Goal: Task Accomplishment & Management: Use online tool/utility

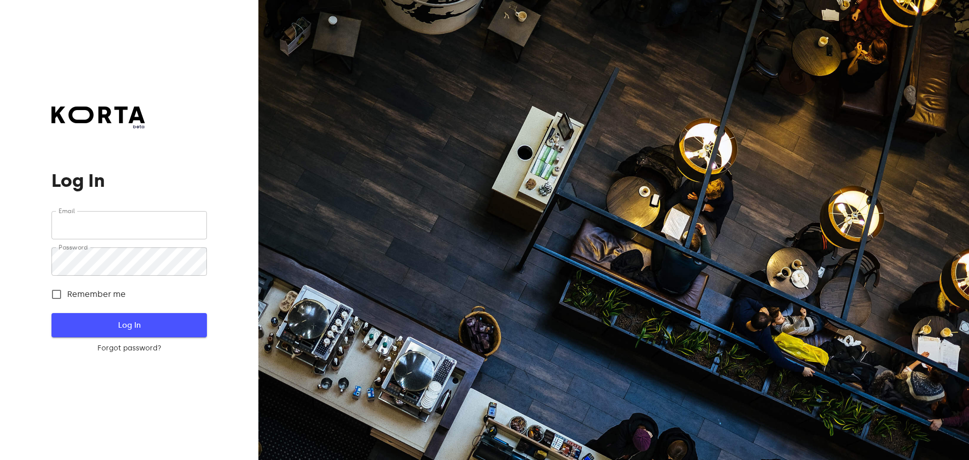
type input "[EMAIL_ADDRESS][DOMAIN_NAME]"
click at [134, 321] on span "Log In" at bounding box center [129, 325] width 123 height 13
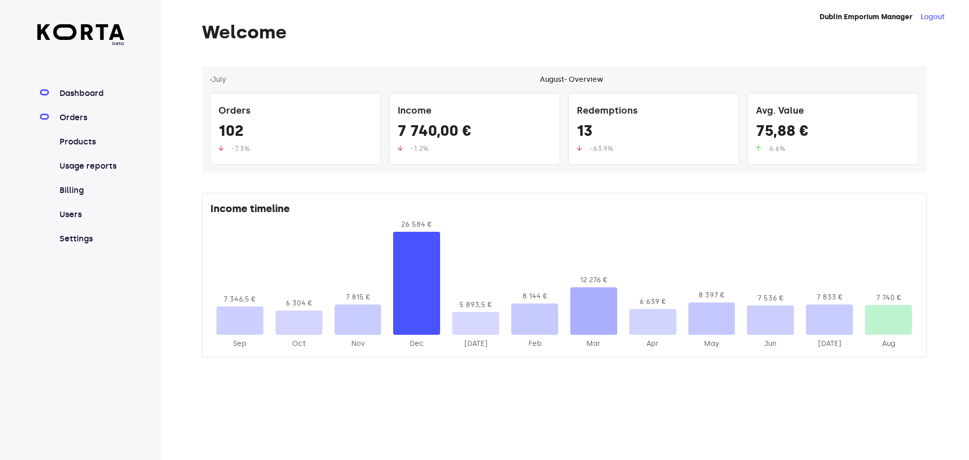
click at [73, 114] on link "Orders" at bounding box center [91, 118] width 67 height 12
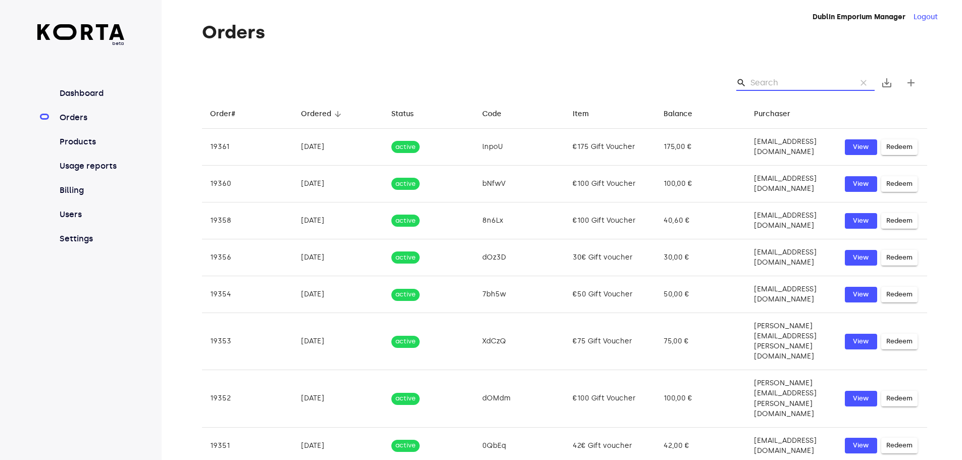
click at [768, 77] on input "Search" at bounding box center [799, 83] width 98 height 16
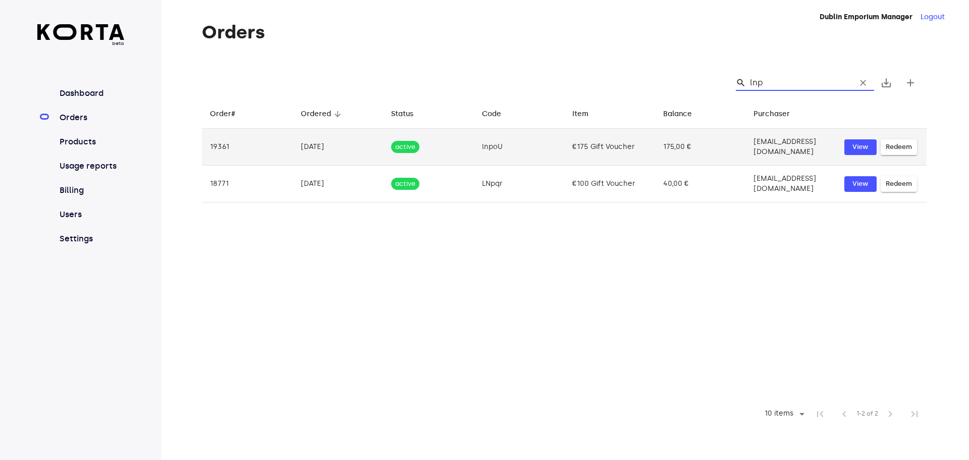
type input "lnp"
click at [914, 142] on button "Redeem" at bounding box center [899, 147] width 36 height 16
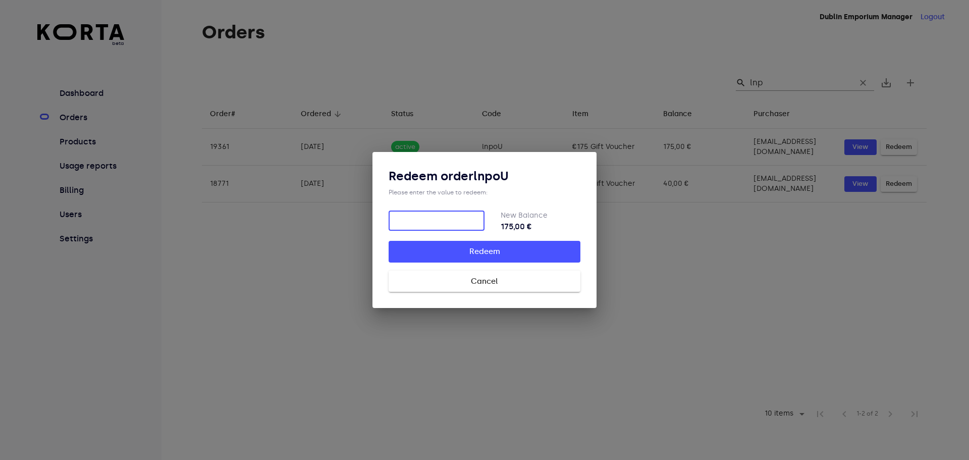
click at [410, 218] on input "number" at bounding box center [437, 221] width 96 height 20
type input "161"
click at [488, 251] on span "Redeem" at bounding box center [485, 251] width 160 height 13
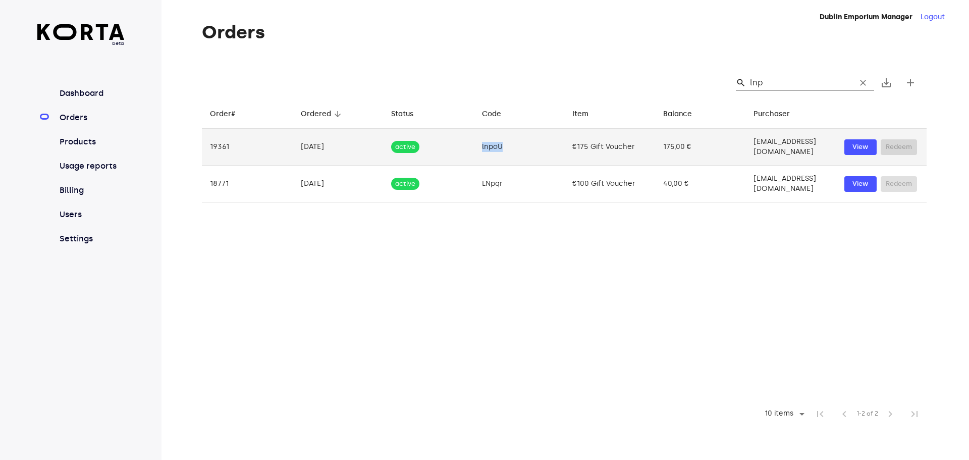
drag, startPoint x: 500, startPoint y: 142, endPoint x: 470, endPoint y: 139, distance: 30.4
click at [474, 139] on td "lnpoU" at bounding box center [519, 147] width 91 height 37
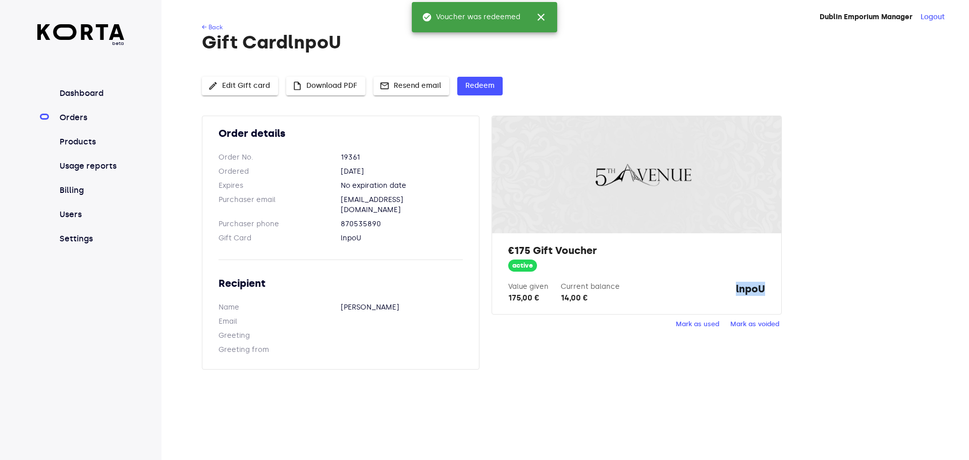
drag, startPoint x: 768, startPoint y: 288, endPoint x: 732, endPoint y: 285, distance: 35.5
click at [732, 285] on div "€175 Gift Voucher active Value given 175,00 € Current balance 14,00 € lnpoU" at bounding box center [636, 273] width 289 height 81
copy strong "lnpoU"
